Goal: Navigation & Orientation: Find specific page/section

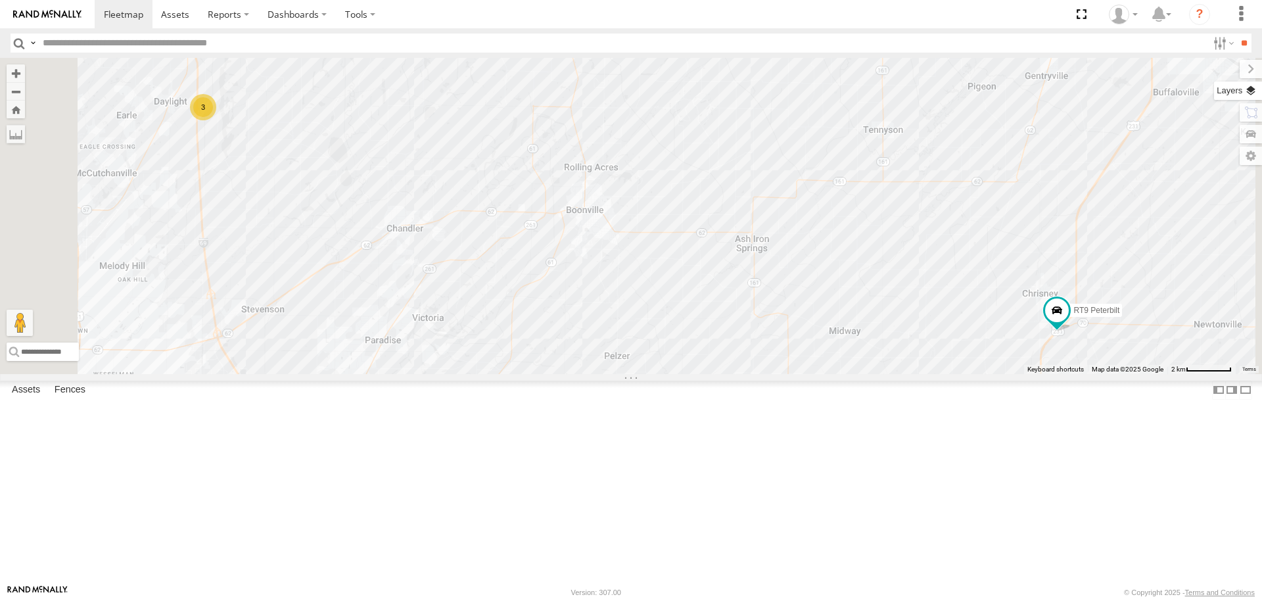
click at [1247, 91] on label at bounding box center [1238, 90] width 48 height 18
click at [0, 0] on span "Basemaps" at bounding box center [0, 0] width 0 height 0
click at [0, 0] on span "Satellite + Roadmap" at bounding box center [0, 0] width 0 height 0
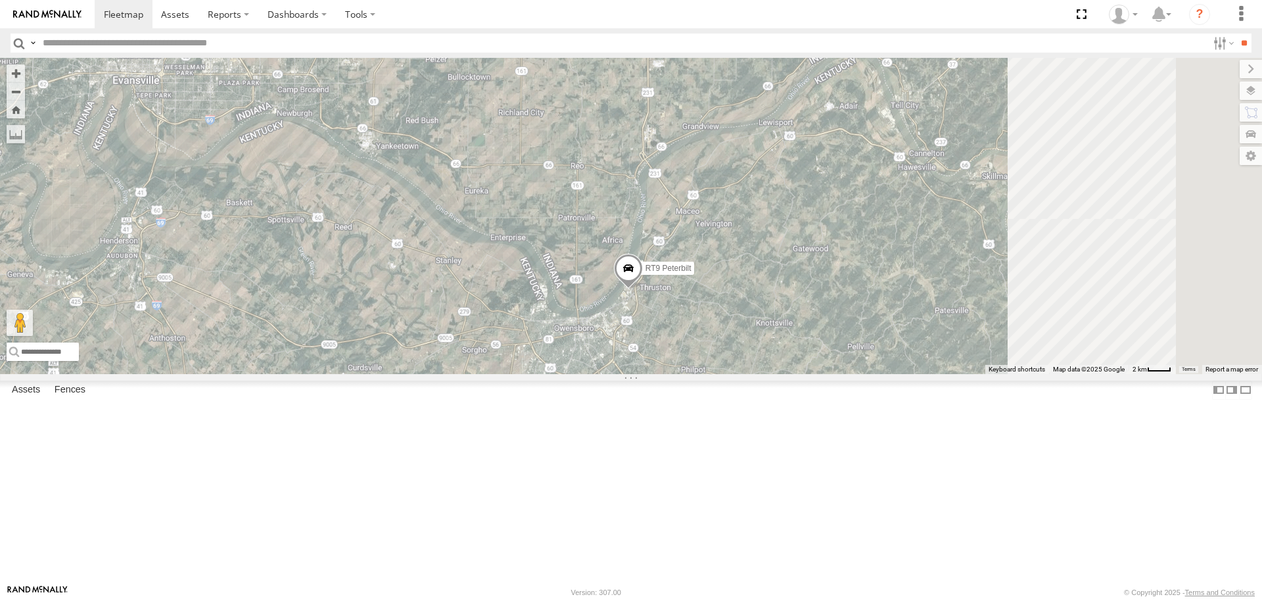
drag, startPoint x: 853, startPoint y: 517, endPoint x: 645, endPoint y: 409, distance: 234.6
click at [645, 373] on div "3 RT9 Peterbilt" at bounding box center [631, 215] width 1262 height 315
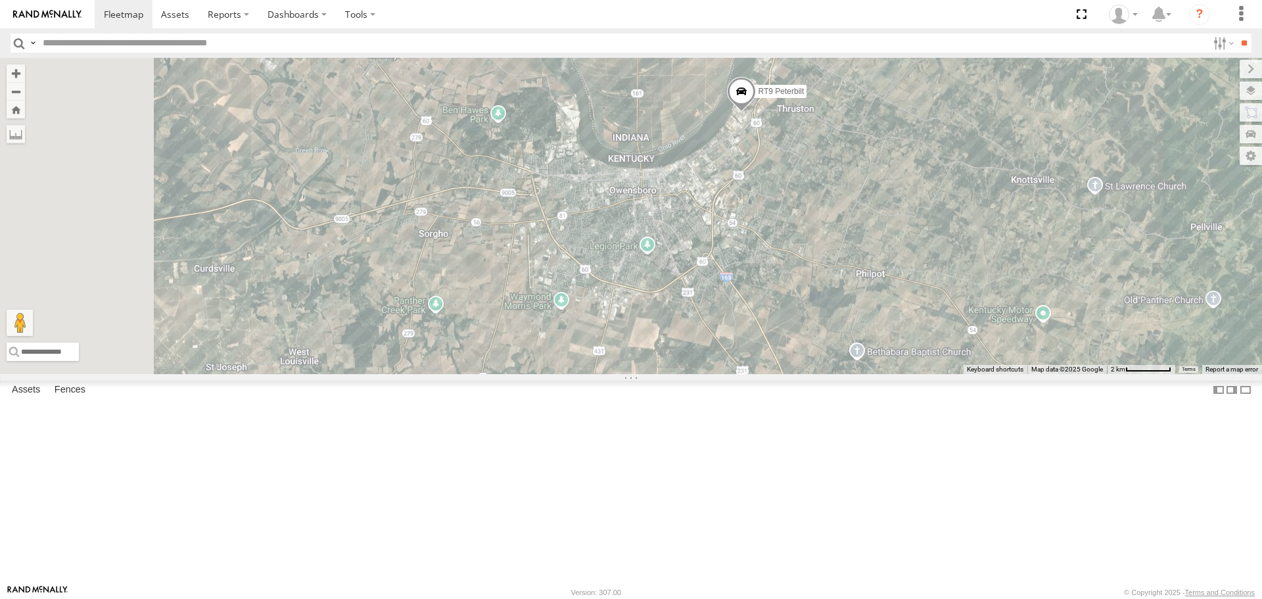
drag, startPoint x: 776, startPoint y: 339, endPoint x: 923, endPoint y: 330, distance: 148.2
click at [923, 330] on div "RT9 Peterbilt" at bounding box center [631, 215] width 1262 height 315
